Goal: Task Accomplishment & Management: Manage account settings

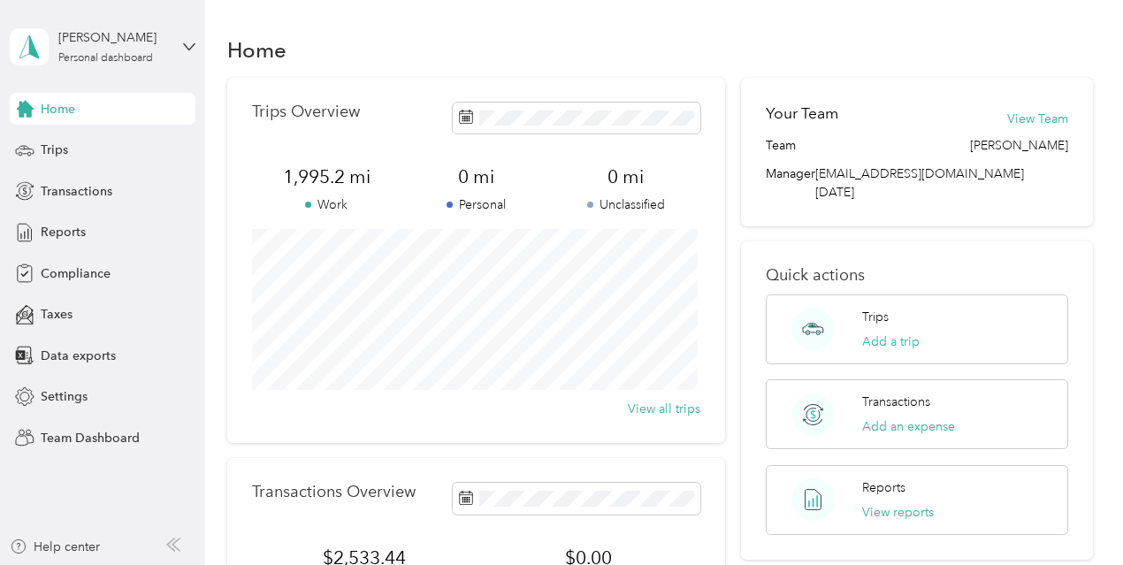
click at [179, 56] on div "[PERSON_NAME] Personal dashboard" at bounding box center [103, 47] width 186 height 62
click at [103, 138] on div "Team dashboard" at bounding box center [73, 142] width 95 height 19
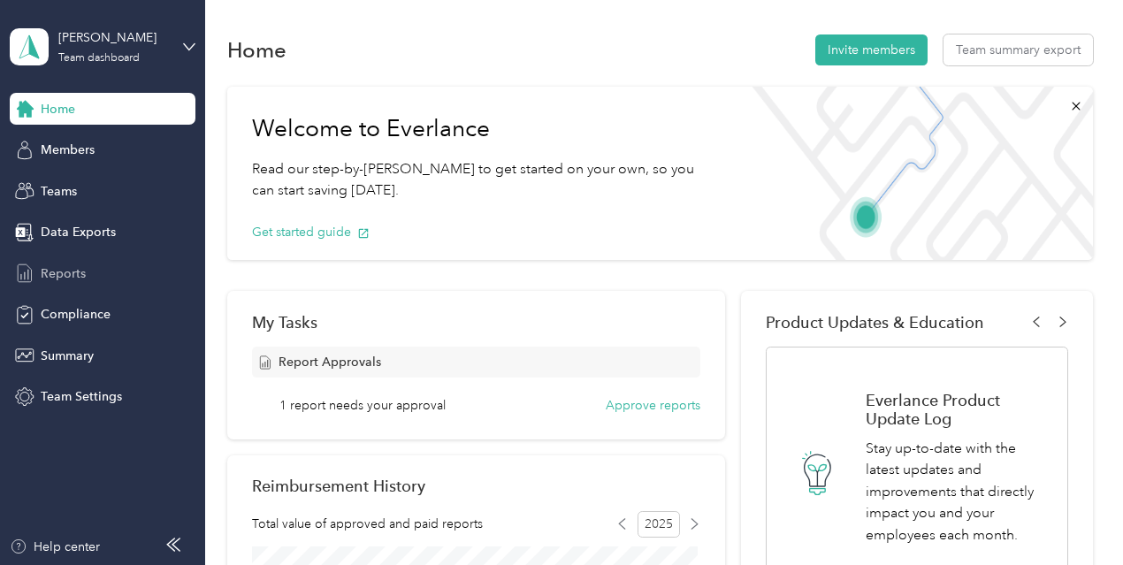
click at [70, 264] on span "Reports" at bounding box center [63, 273] width 45 height 19
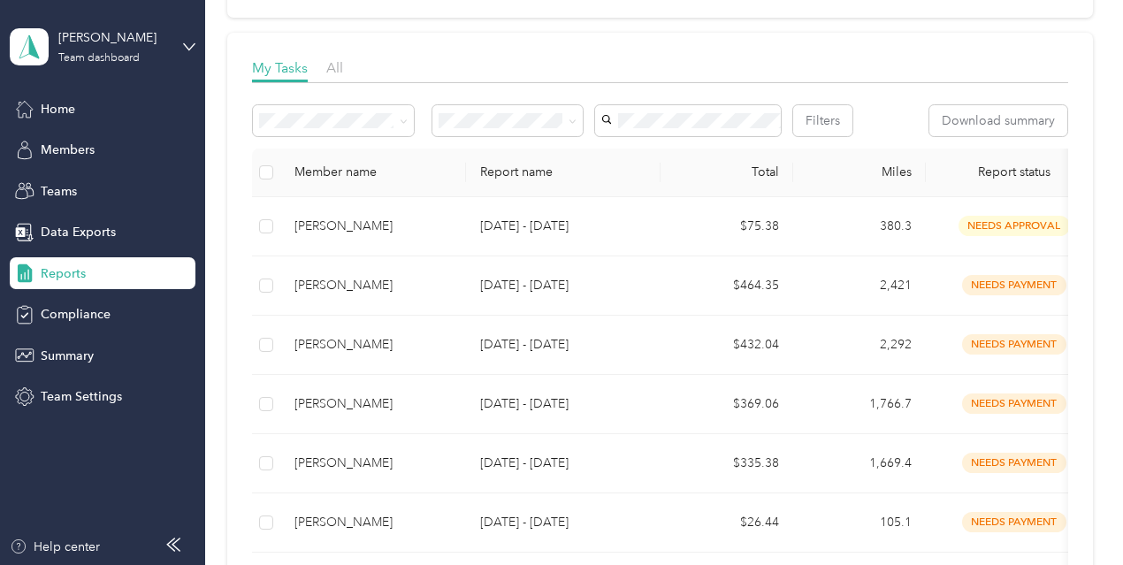
scroll to position [239, 0]
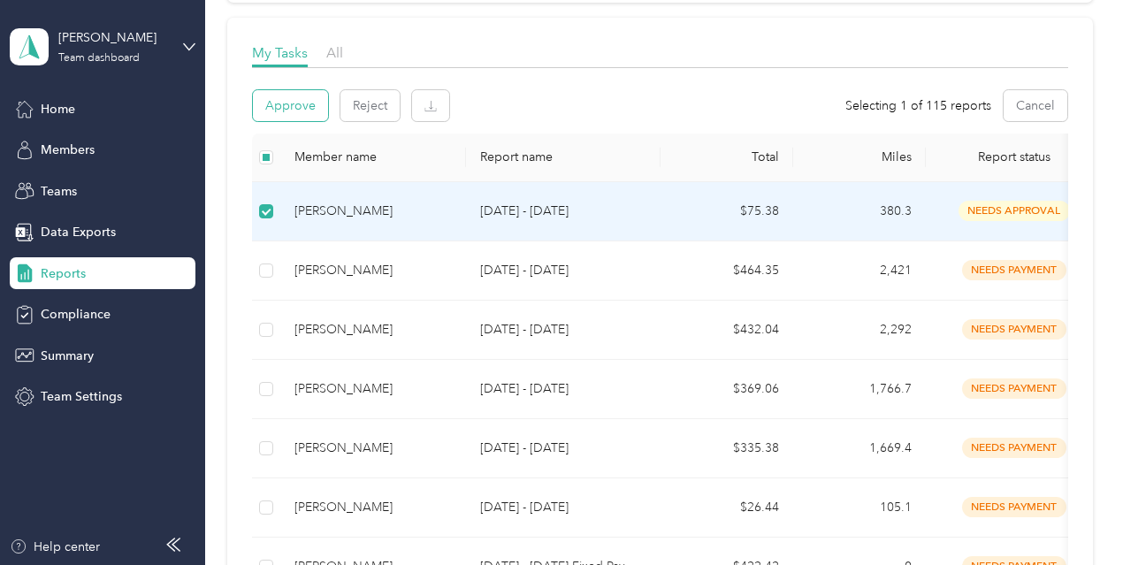
click at [314, 100] on button "Approve" at bounding box center [290, 105] width 75 height 31
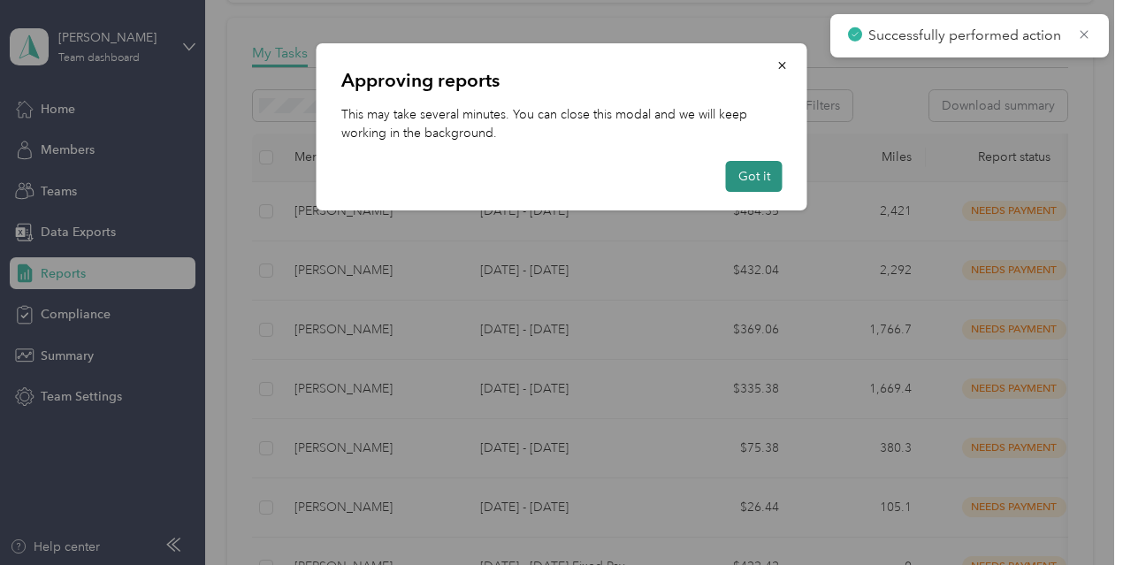
click at [757, 181] on button "Got it" at bounding box center [754, 176] width 57 height 31
